Goal: Task Accomplishment & Management: Use online tool/utility

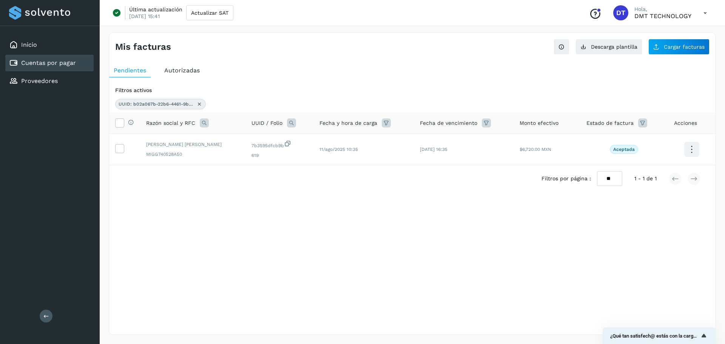
click at [54, 61] on link "Cuentas por pagar" at bounding box center [48, 62] width 55 height 7
click at [50, 42] on div "Inicio" at bounding box center [49, 45] width 88 height 17
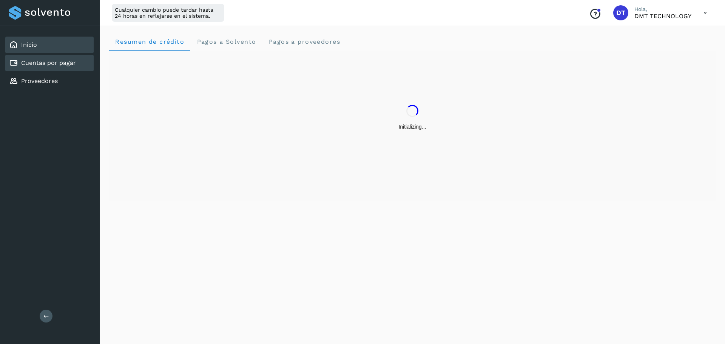
click at [47, 64] on link "Cuentas por pagar" at bounding box center [48, 62] width 55 height 7
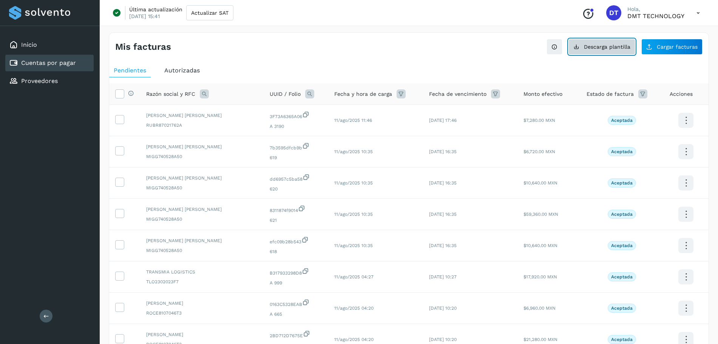
click at [616, 44] on span "Descarga plantilla" at bounding box center [607, 46] width 46 height 5
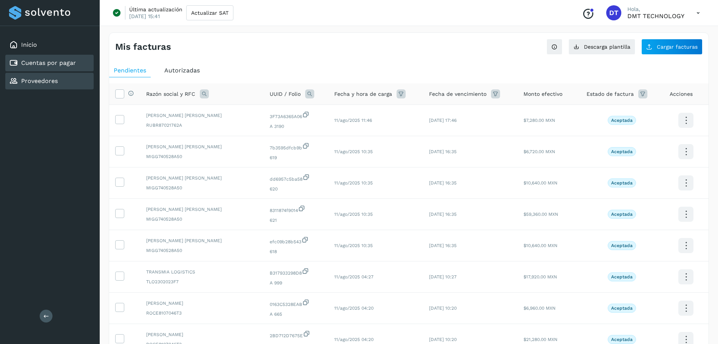
click at [24, 85] on link "Proveedores" at bounding box center [39, 80] width 37 height 7
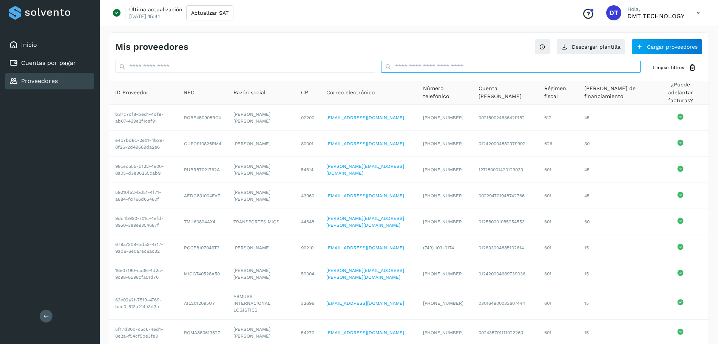
click at [426, 69] on input "text" at bounding box center [511, 67] width 260 height 12
paste input "**********"
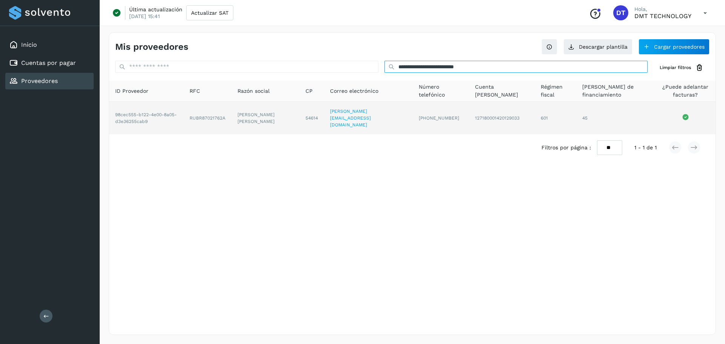
type input "**********"
click at [238, 117] on td "RUBR87021762A" at bounding box center [265, 118] width 68 height 32
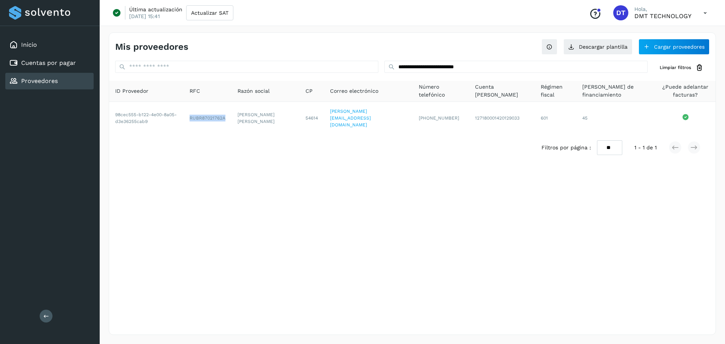
copy td "RUBR87021762A"
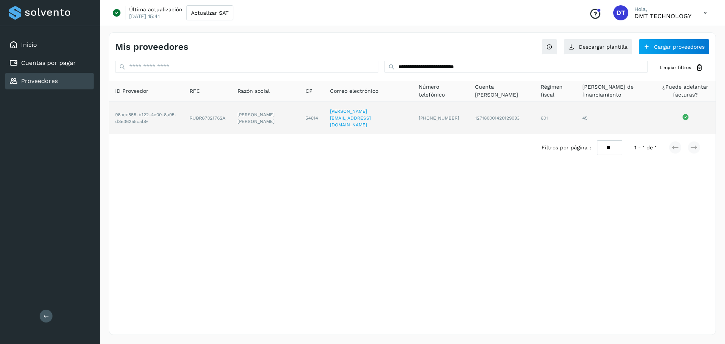
click at [299, 111] on td "[PERSON_NAME] [PERSON_NAME]" at bounding box center [311, 118] width 25 height 32
copy td "[PERSON_NAME] [PERSON_NAME]"
drag, startPoint x: 261, startPoint y: 111, endPoint x: 281, endPoint y: 117, distance: 20.9
click at [299, 117] on td "[PERSON_NAME] [PERSON_NAME]" at bounding box center [311, 118] width 25 height 32
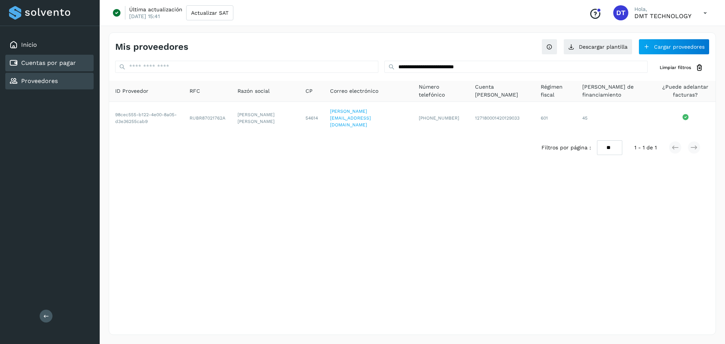
drag, startPoint x: 42, startPoint y: 59, endPoint x: 49, endPoint y: 60, distance: 6.6
click at [42, 59] on div "Cuentas por pagar" at bounding box center [42, 63] width 67 height 9
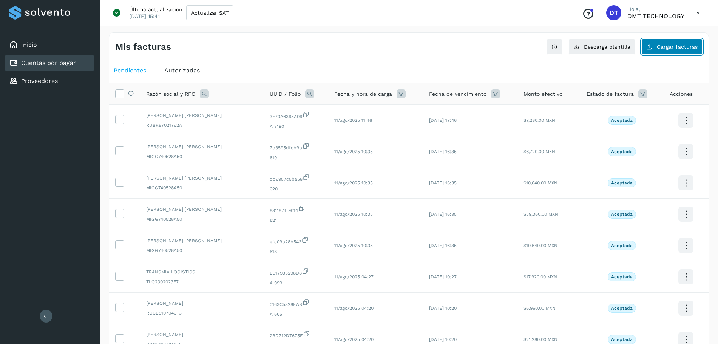
click at [657, 45] on button "Cargar facturas" at bounding box center [671, 47] width 61 height 16
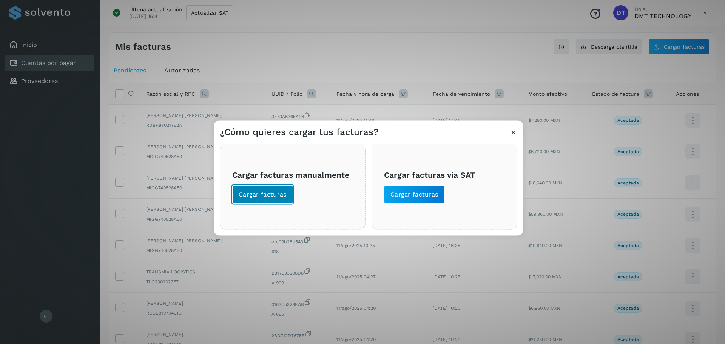
click at [269, 197] on span "Cargar facturas" at bounding box center [263, 195] width 48 height 8
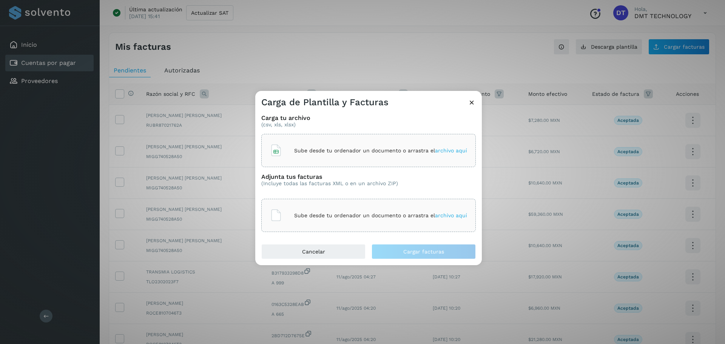
click at [296, 148] on p "Sube desde tu ordenador un documento o arrastra el archivo aquí" at bounding box center [380, 151] width 173 height 6
click at [295, 222] on div "Sube desde tu ordenador un documento o arrastra el archivo aquí" at bounding box center [368, 215] width 197 height 20
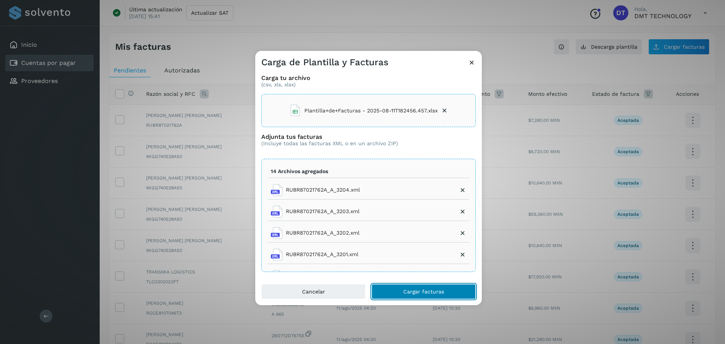
click at [416, 287] on button "Cargar facturas" at bounding box center [423, 291] width 104 height 15
click at [428, 289] on span "Cargar facturas" at bounding box center [423, 291] width 41 height 5
click at [447, 111] on icon at bounding box center [445, 111] width 8 height 8
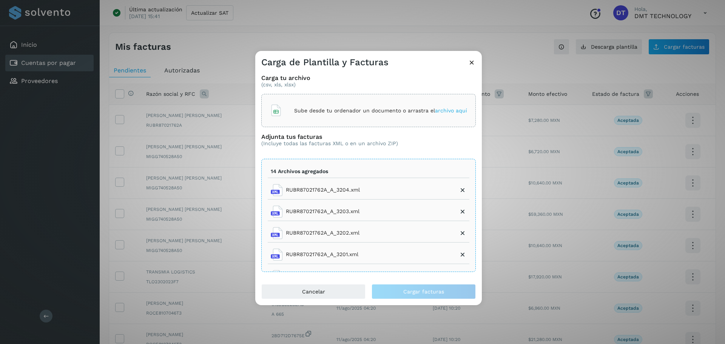
click at [304, 110] on p "Sube desde tu ordenador un documento o arrastra el archivo aquí" at bounding box center [380, 111] width 173 height 6
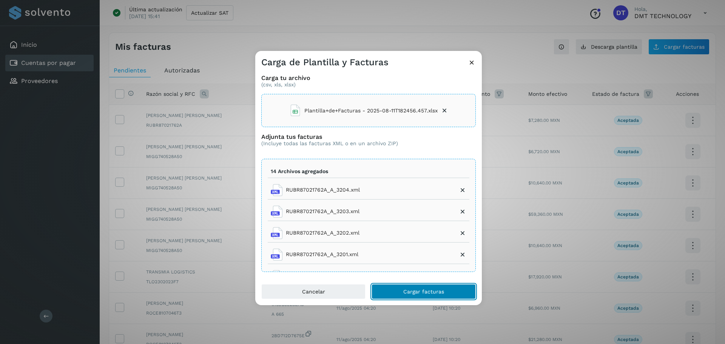
click at [435, 288] on button "Cargar facturas" at bounding box center [423, 291] width 104 height 15
